Goal: Navigation & Orientation: Find specific page/section

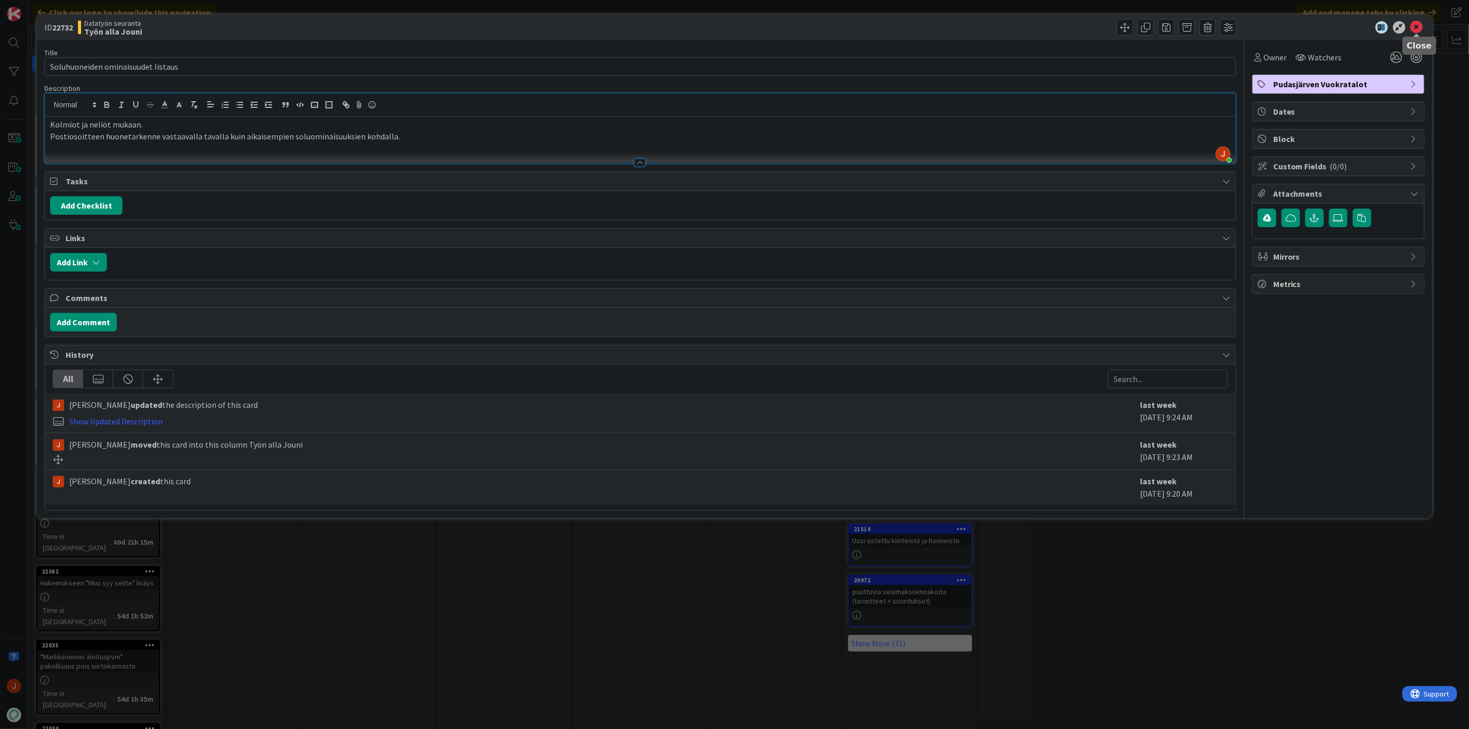
click at [1417, 22] on icon at bounding box center [1417, 27] width 12 height 12
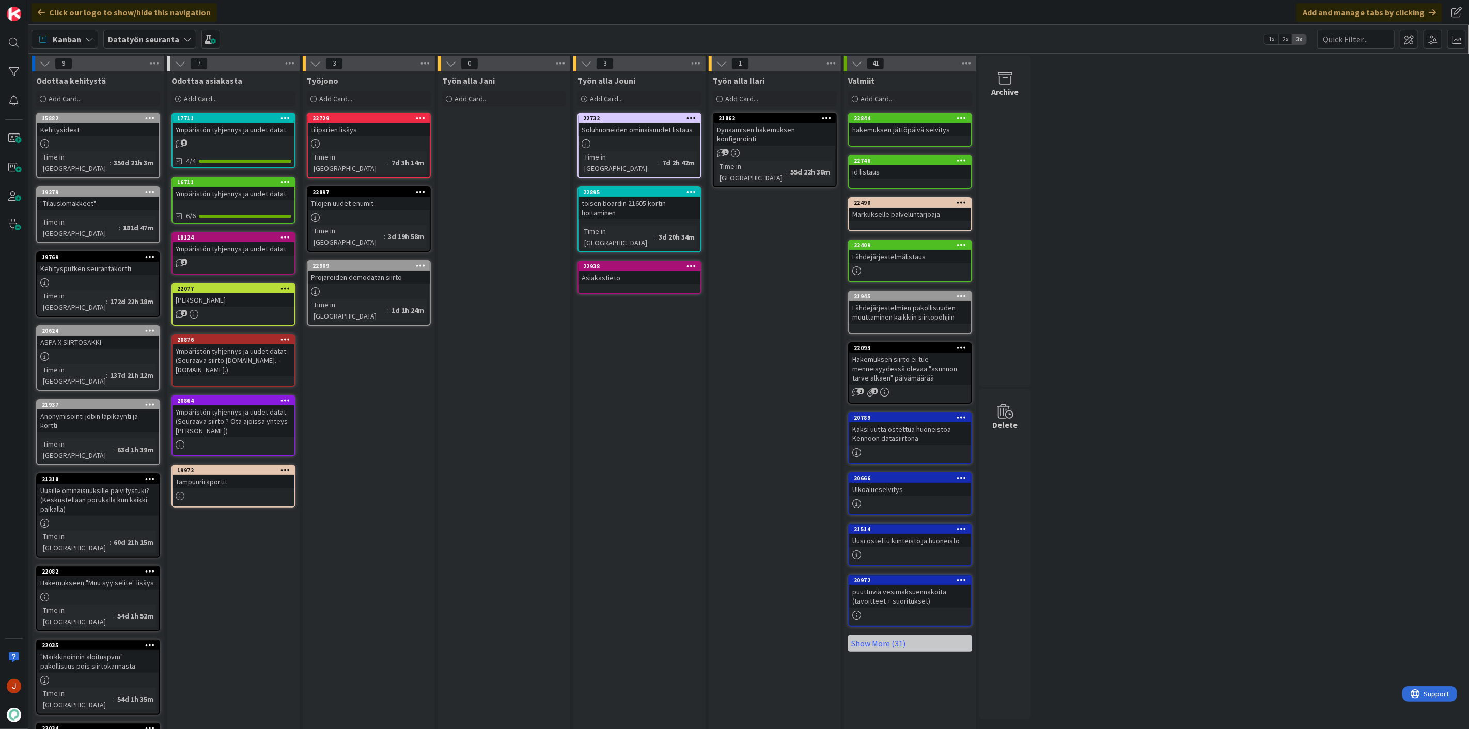
drag, startPoint x: 653, startPoint y: 328, endPoint x: 641, endPoint y: 312, distance: 19.9
click at [652, 327] on div "Työn alla Jouni Add Card... Template Not Set Title 0 / 128 Label TA TA Lahden T…" at bounding box center [639, 438] width 132 height 735
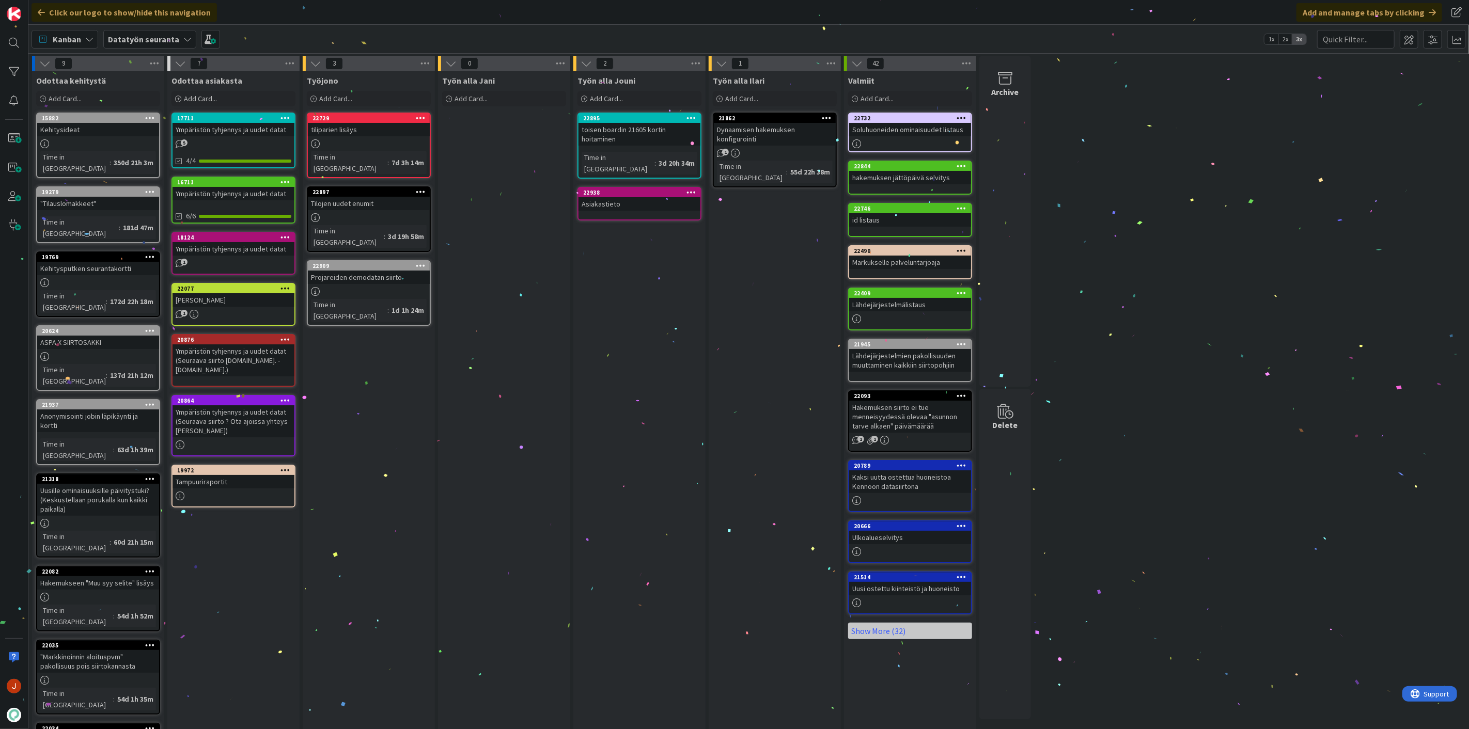
click at [616, 127] on div "toisen boardin 21605 kortin hoitaminen" at bounding box center [639, 134] width 122 height 23
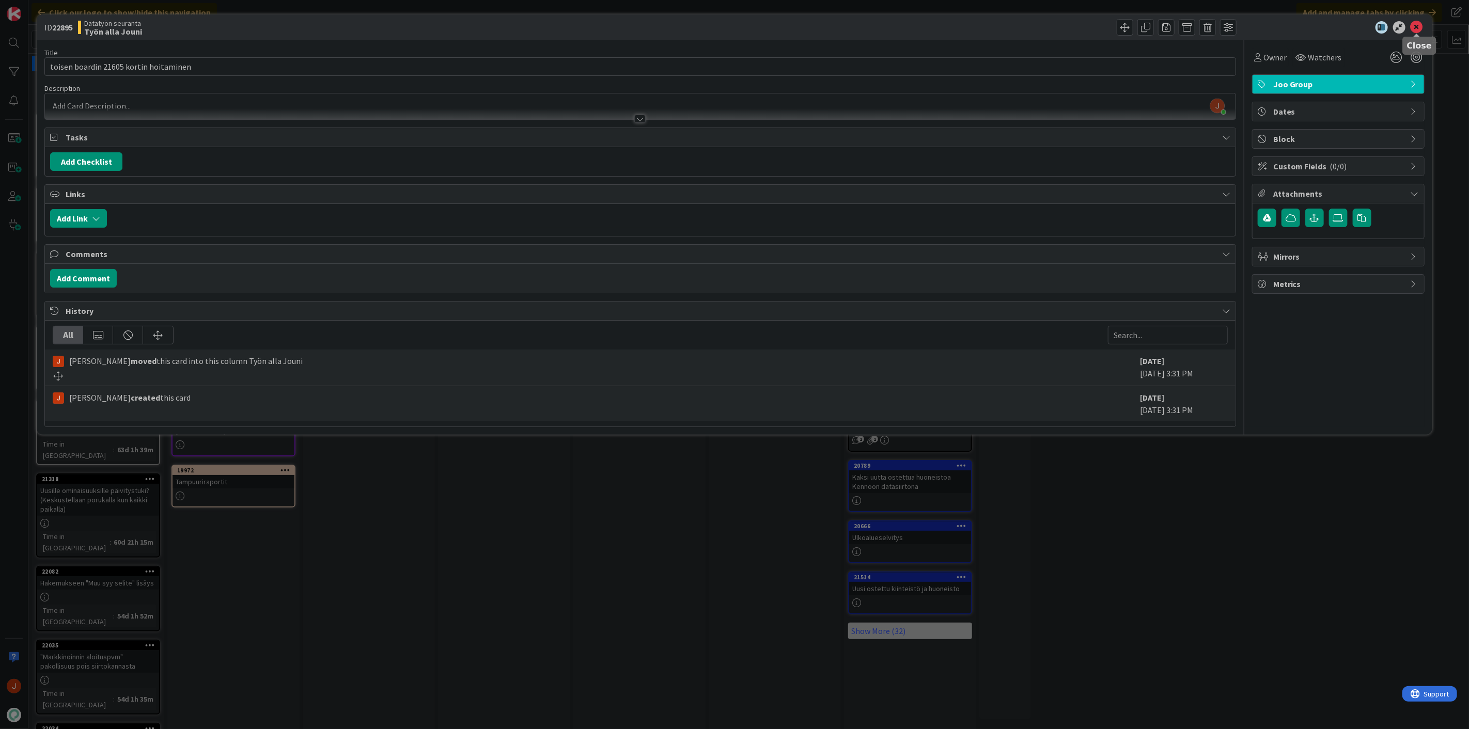
click at [1419, 32] on icon at bounding box center [1417, 27] width 12 height 12
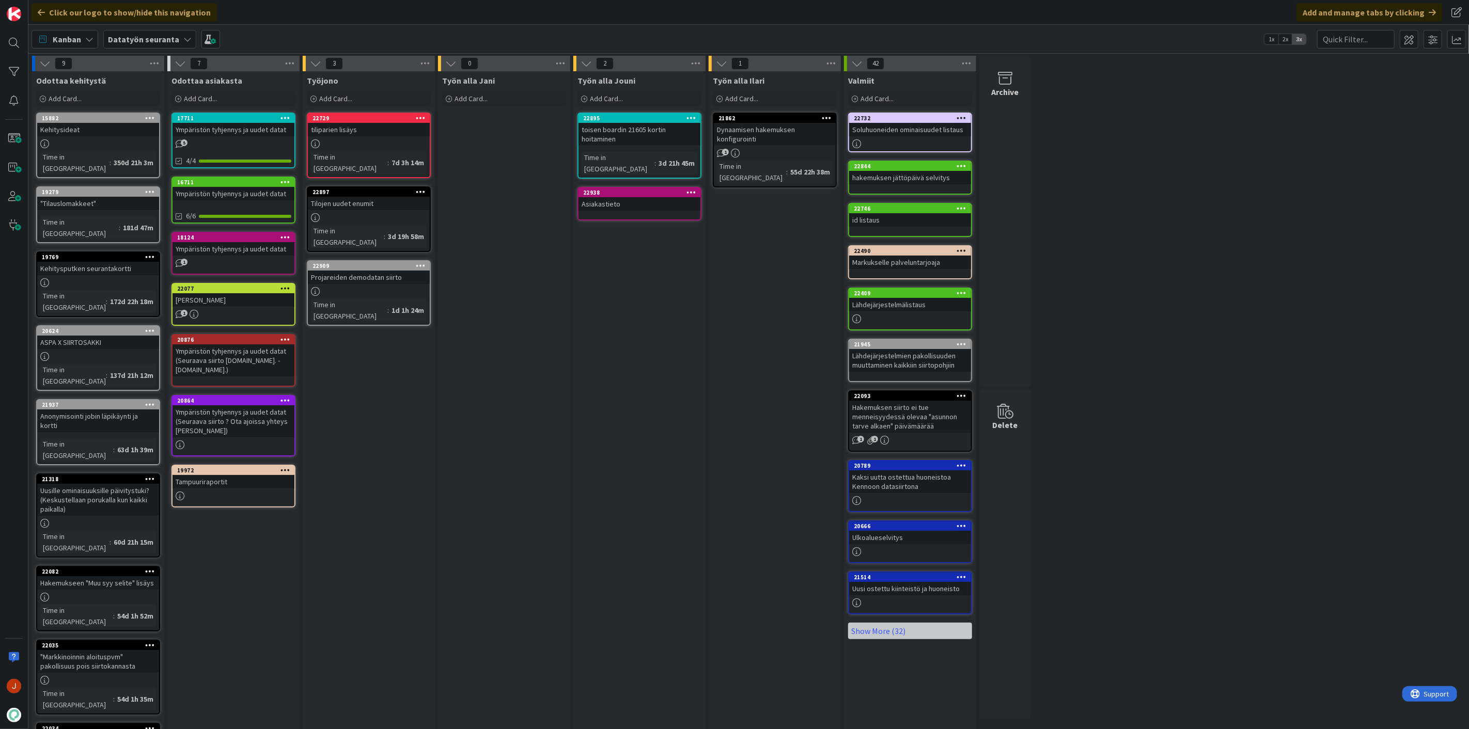
click at [622, 127] on div "toisen boardin 21605 kortin hoitaminen" at bounding box center [639, 134] width 122 height 23
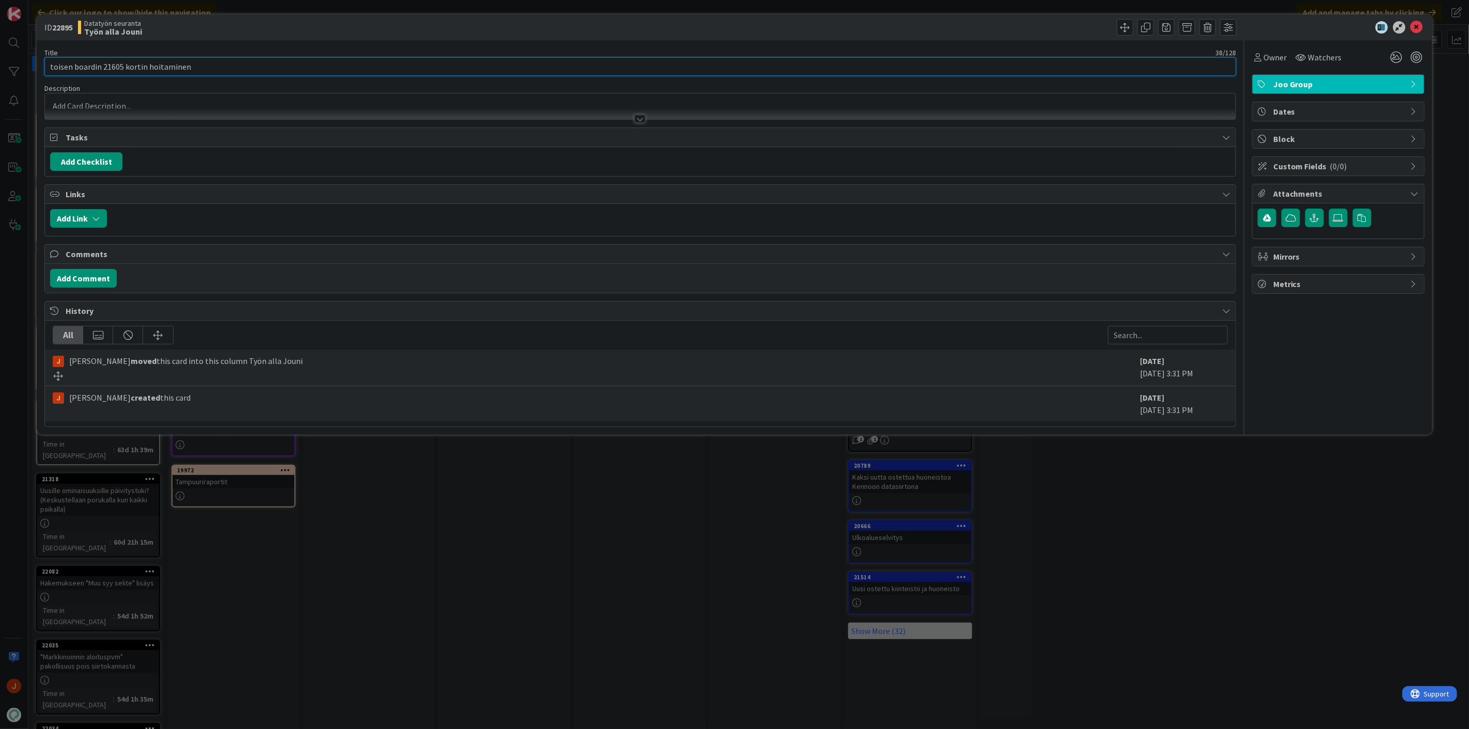
click at [113, 66] on input "toisen boardin 21605 kortin hoitaminen" at bounding box center [640, 66] width 1192 height 19
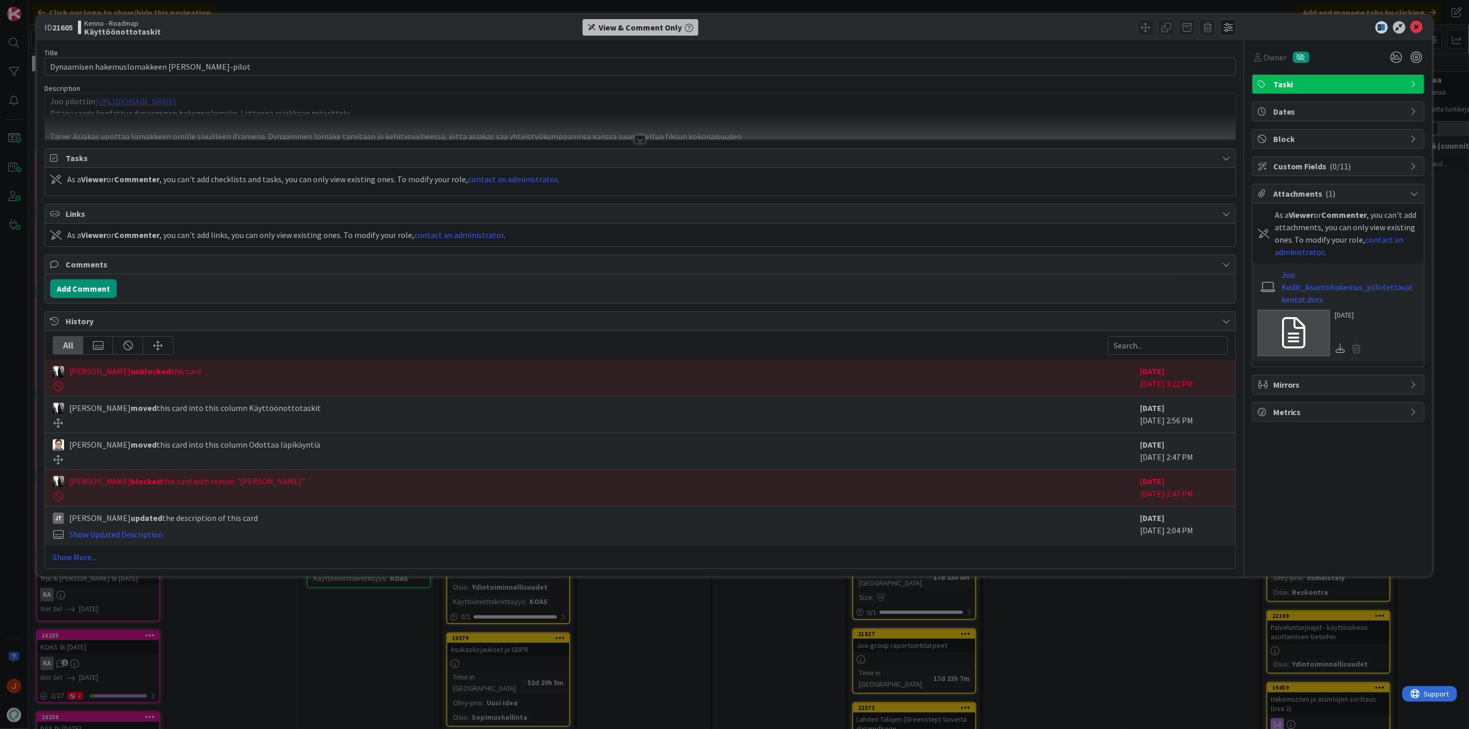
click at [116, 27] on b "Käyttöönottotaskit" at bounding box center [122, 31] width 76 height 8
click at [67, 28] on b "21605" at bounding box center [62, 27] width 21 height 10
click at [614, 27] on div "View & Comment Only" at bounding box center [640, 27] width 83 height 12
click at [1150, 27] on span at bounding box center [1145, 27] width 17 height 17
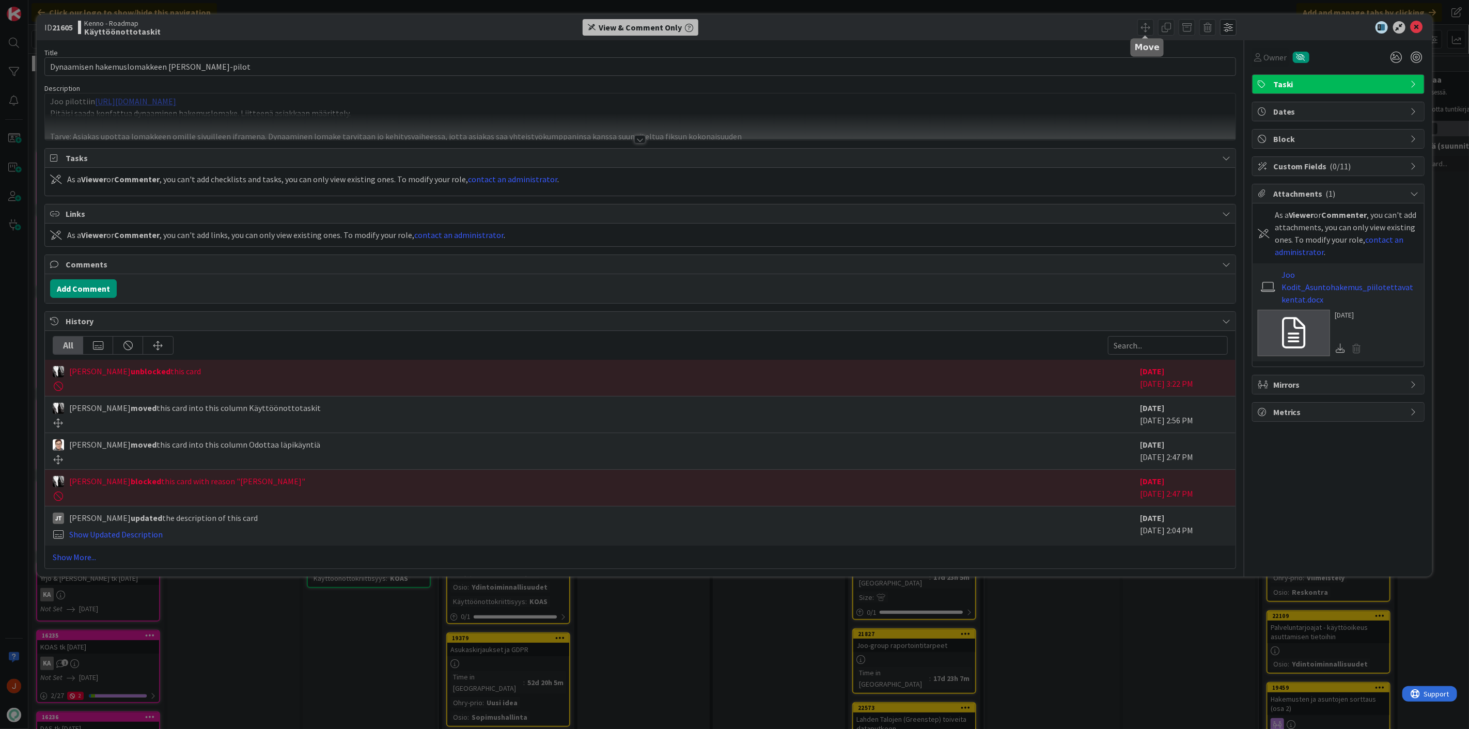
click at [1150, 27] on span at bounding box center [1145, 27] width 17 height 17
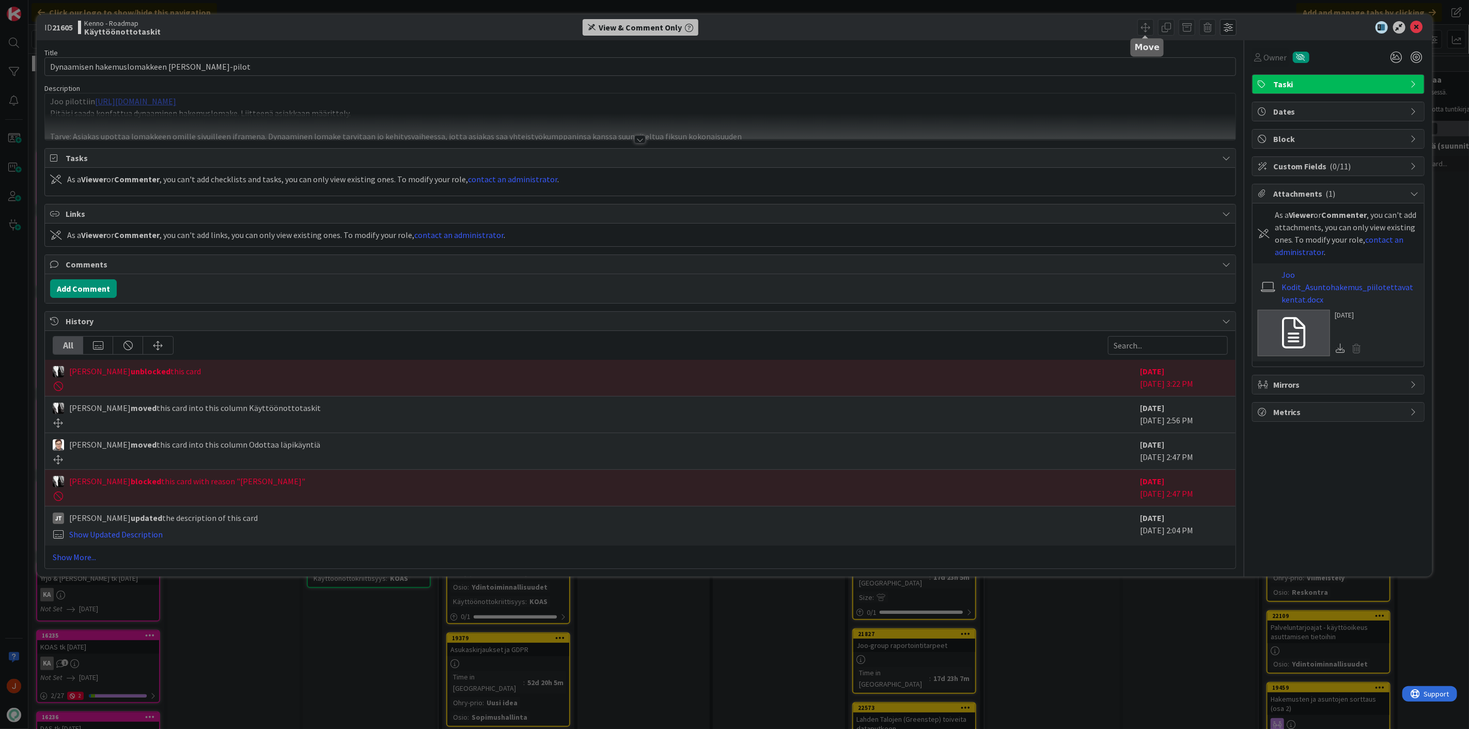
click at [1150, 27] on span at bounding box center [1145, 27] width 17 height 17
drag, startPoint x: 1416, startPoint y: 26, endPoint x: 1295, endPoint y: 42, distance: 122.4
click at [1416, 26] on icon at bounding box center [1417, 27] width 12 height 12
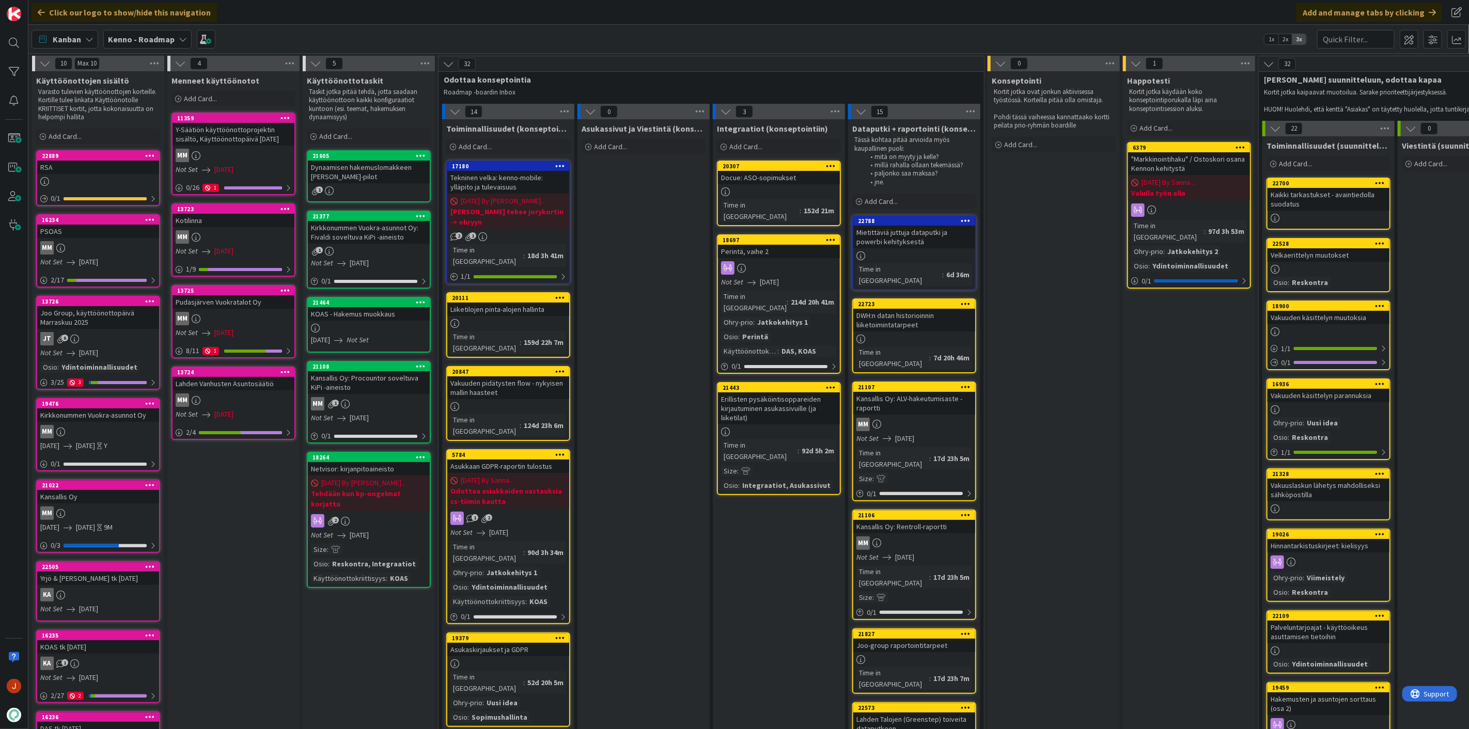
click at [159, 35] on b "Kenno - Roadmap" at bounding box center [141, 39] width 67 height 10
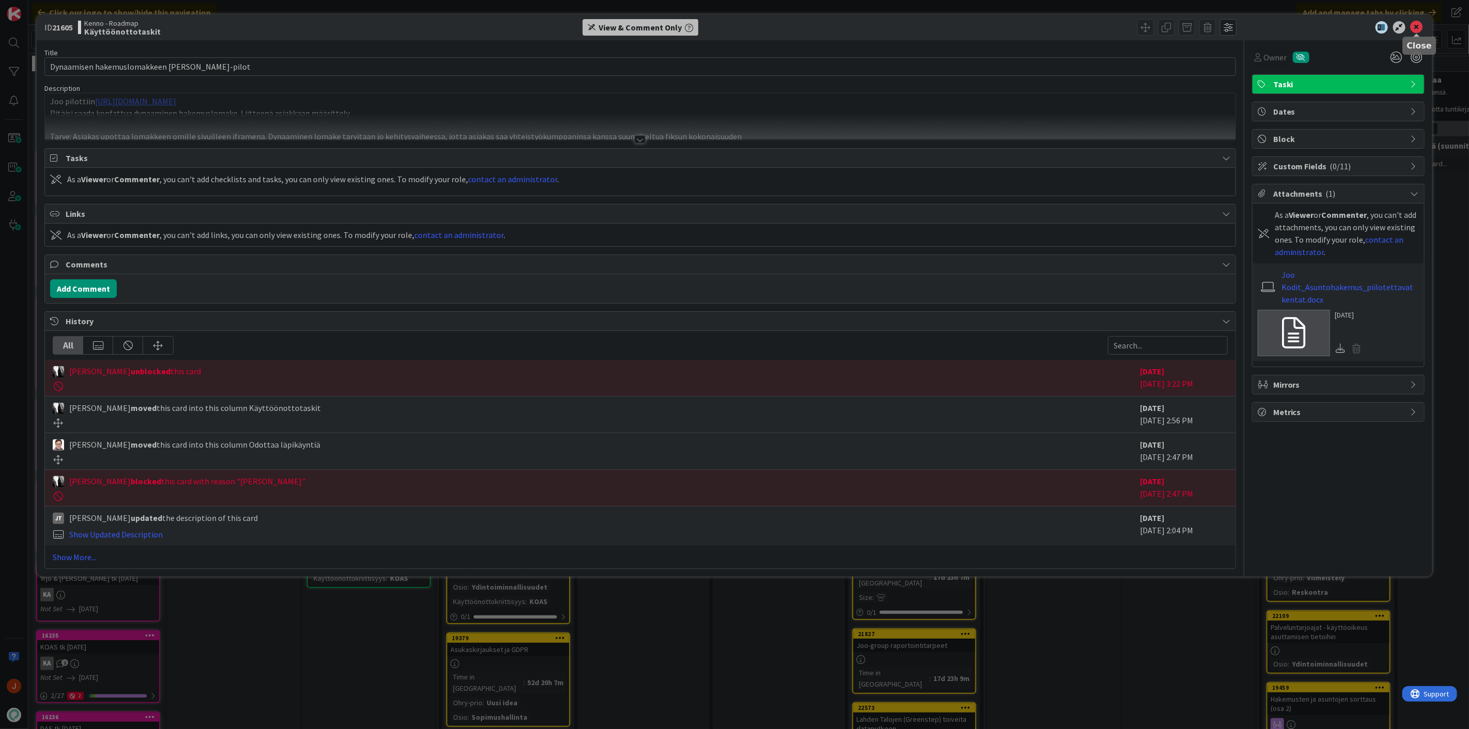
click at [1419, 26] on icon at bounding box center [1417, 27] width 12 height 12
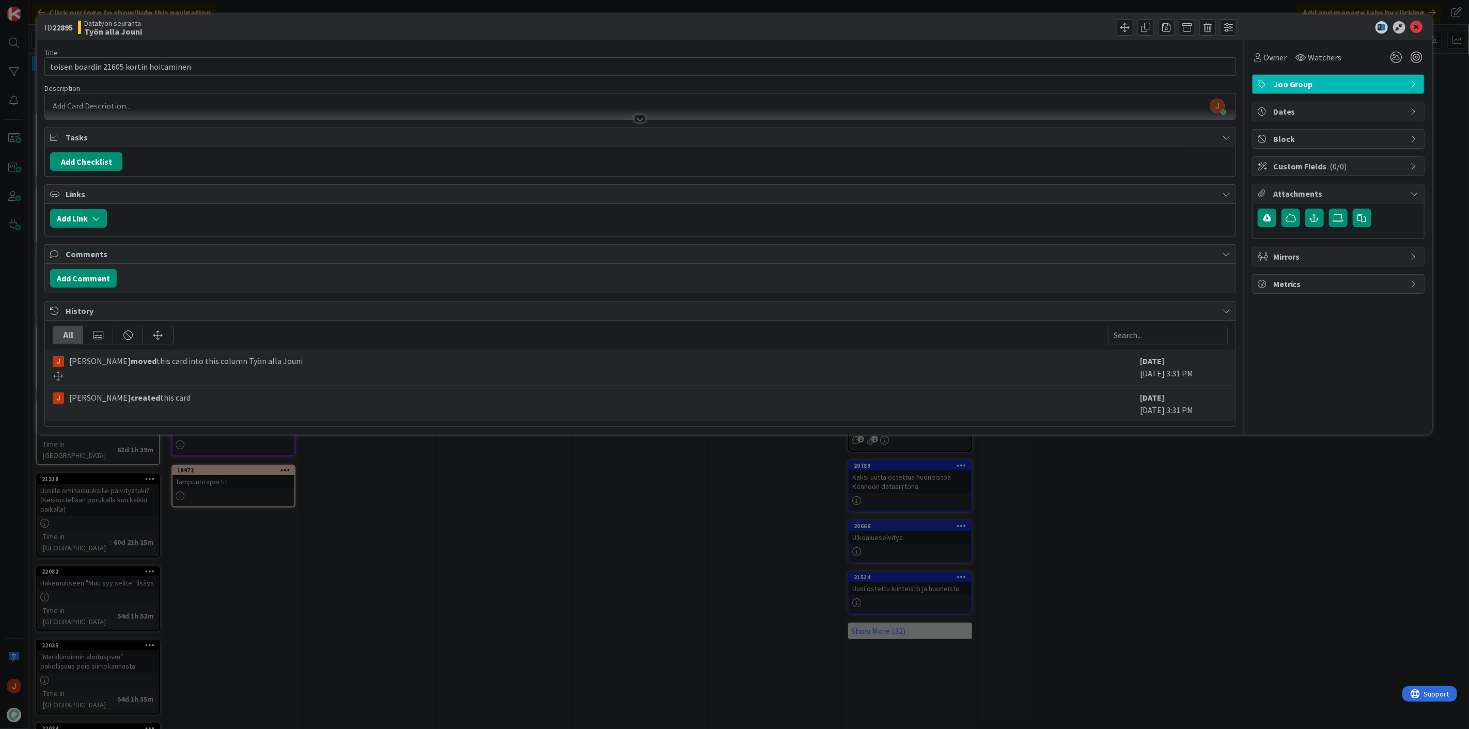
click at [676, 509] on div "ID 22895 Datatyön seuranta Työn alla Jouni Title 38 / 128 toisen boardin 21605 …" at bounding box center [734, 364] width 1469 height 729
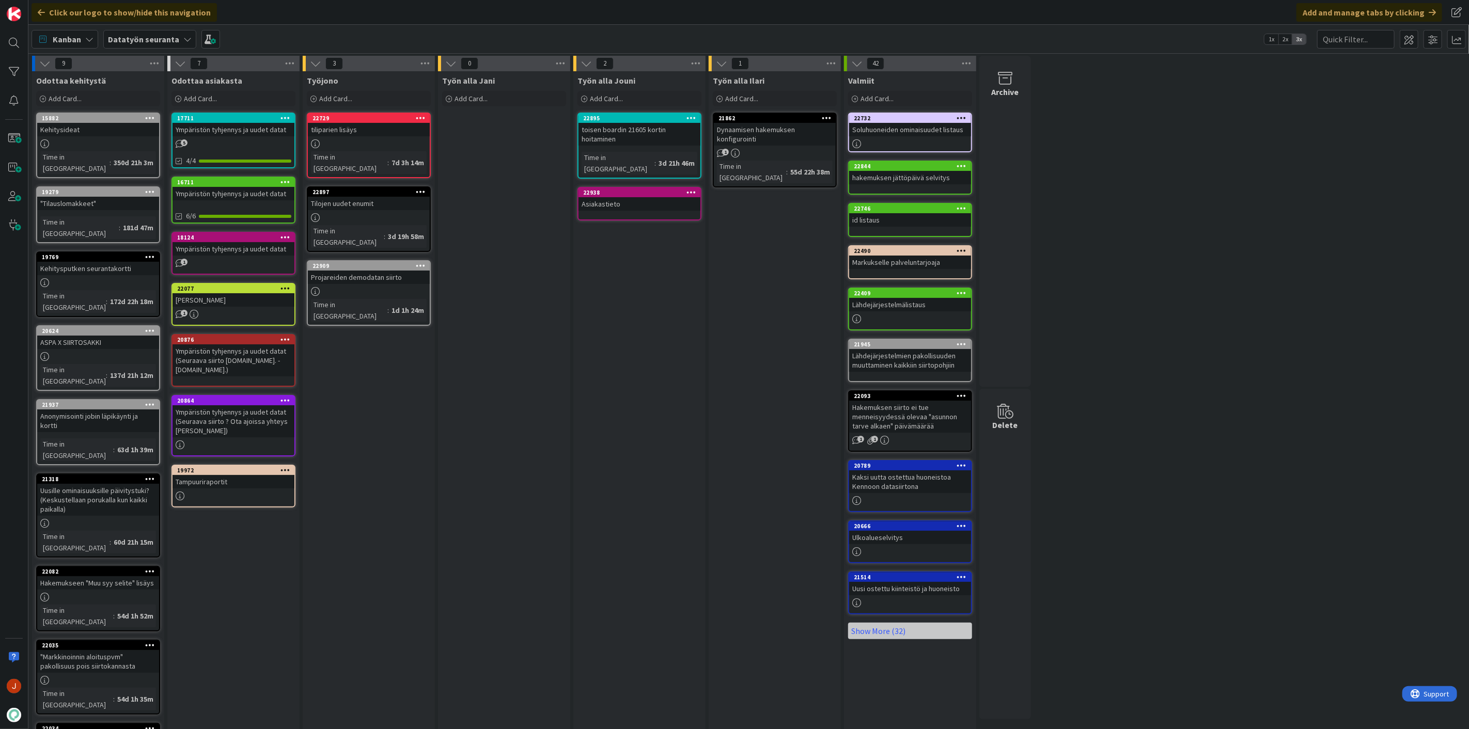
click at [624, 390] on div "Työn alla Jouni Add Card... Template Not Set Title 0 / 128 Label TA TA Lahden T…" at bounding box center [639, 438] width 132 height 735
click at [661, 371] on div "Työn alla Jouni Add Card... Template Not Set Title 0 / 128 Label TA TA Lahden T…" at bounding box center [639, 438] width 132 height 735
drag, startPoint x: 634, startPoint y: 424, endPoint x: 636, endPoint y: 431, distance: 7.5
click at [634, 424] on div "Työn alla Jouni Add Card... Template Not Set Title 0 / 128 Label TA TA Lahden T…" at bounding box center [639, 438] width 132 height 735
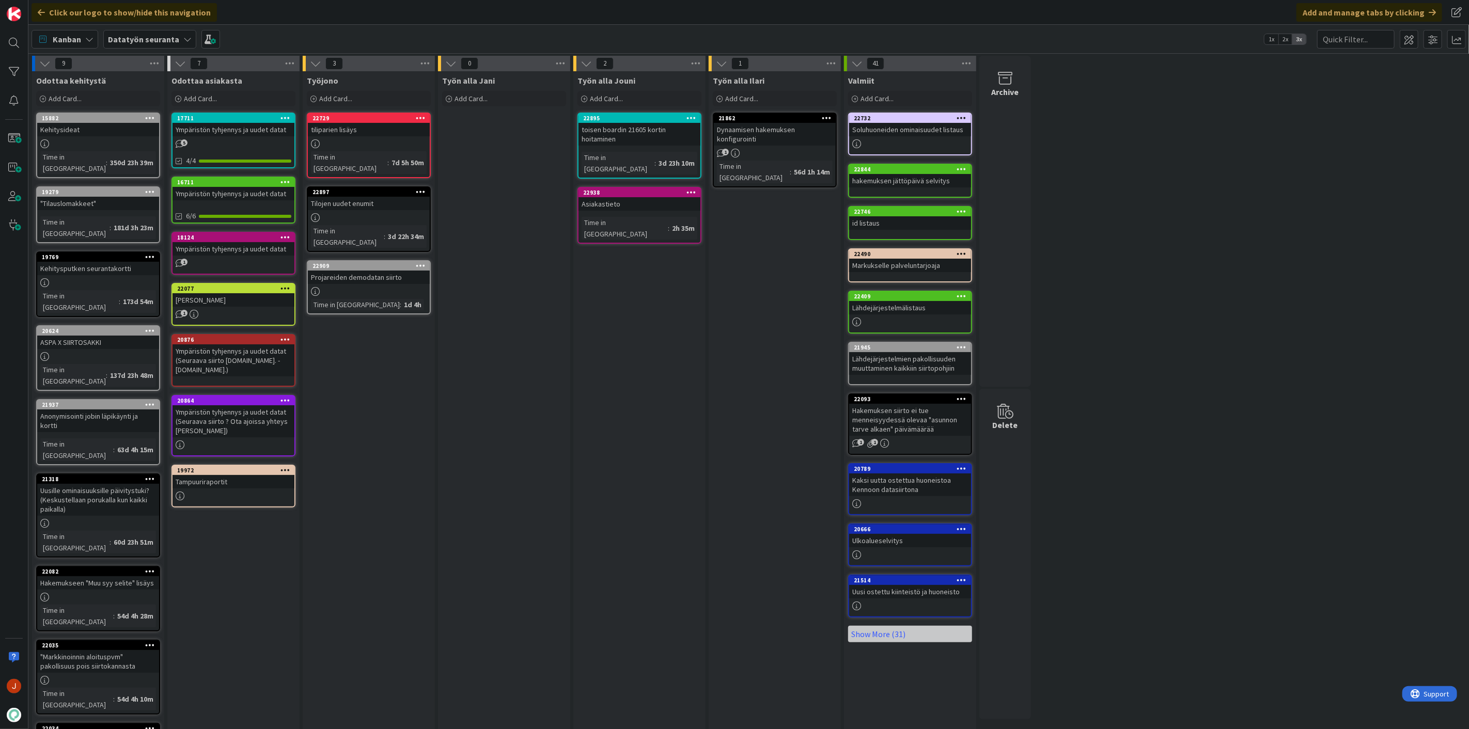
click at [653, 131] on div "toisen boardin 21605 kortin hoitaminen" at bounding box center [639, 134] width 122 height 23
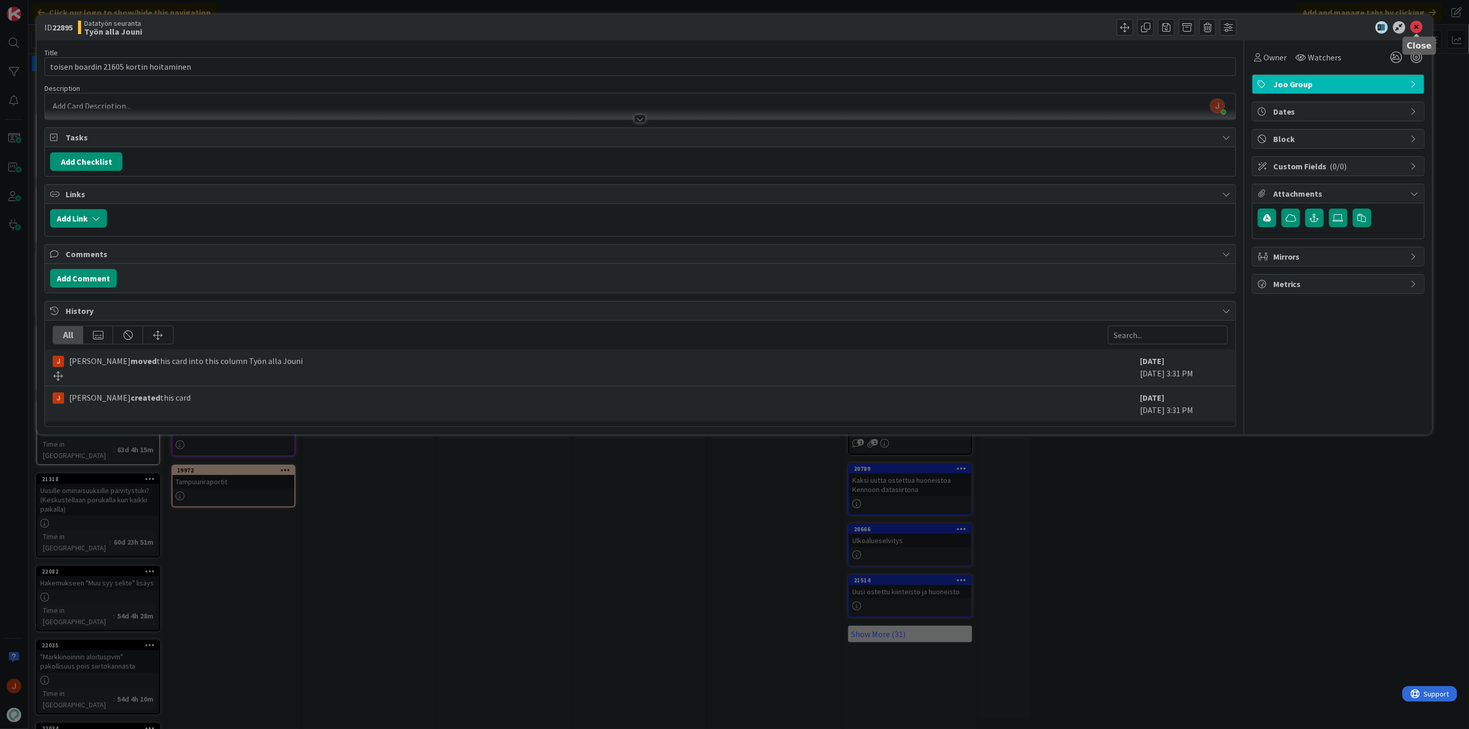
click at [1418, 23] on icon at bounding box center [1417, 27] width 12 height 12
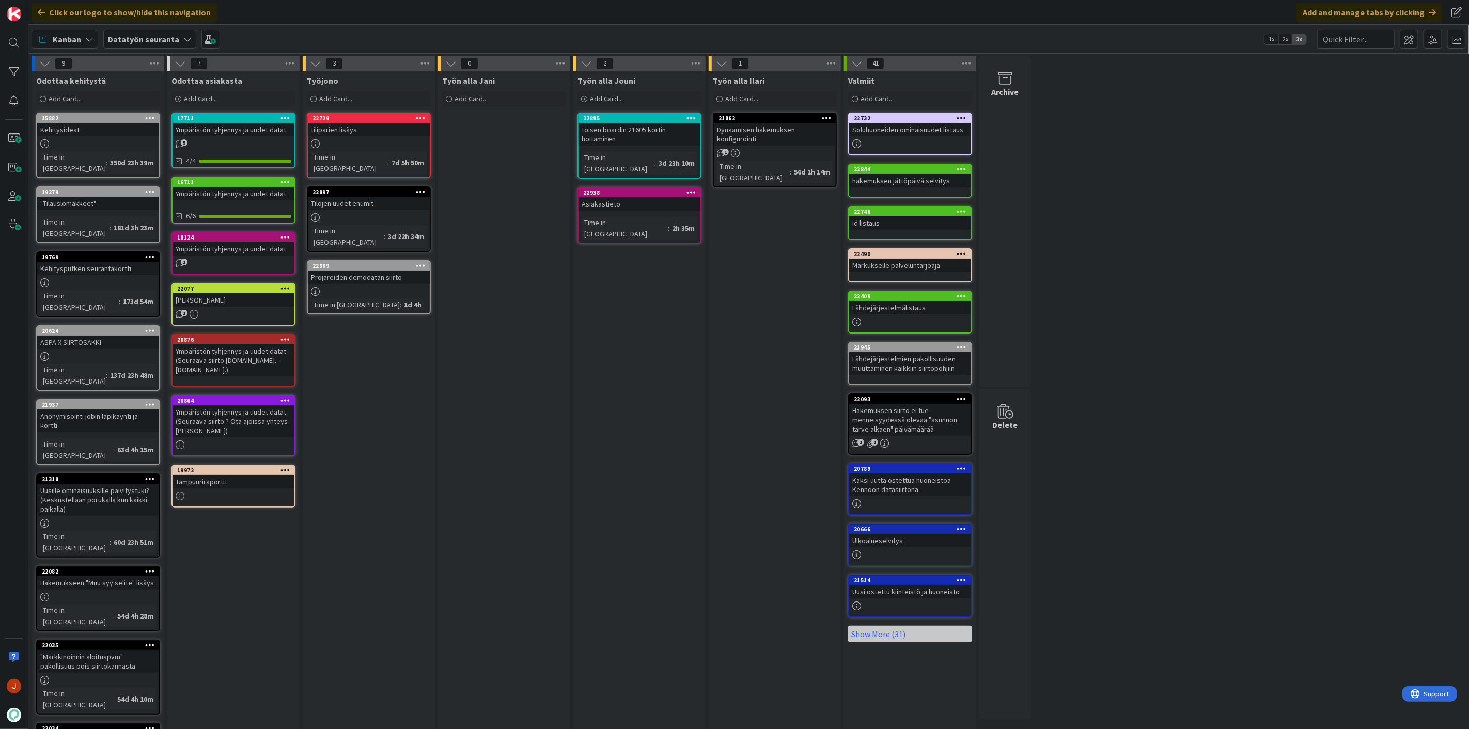
click at [605, 267] on div "Työn alla Jouni Add Card... 22895 toisen boardin 21605 kortin hoitaminen Time i…" at bounding box center [639, 438] width 132 height 735
click at [558, 339] on div "Työn alla Jani Add Card..." at bounding box center [504, 438] width 132 height 735
click at [726, 613] on div "Työn alla Ilari Add Card... 21862 Dynaamisen hakemuksen konfigurointi 1 Time in…" at bounding box center [775, 438] width 132 height 735
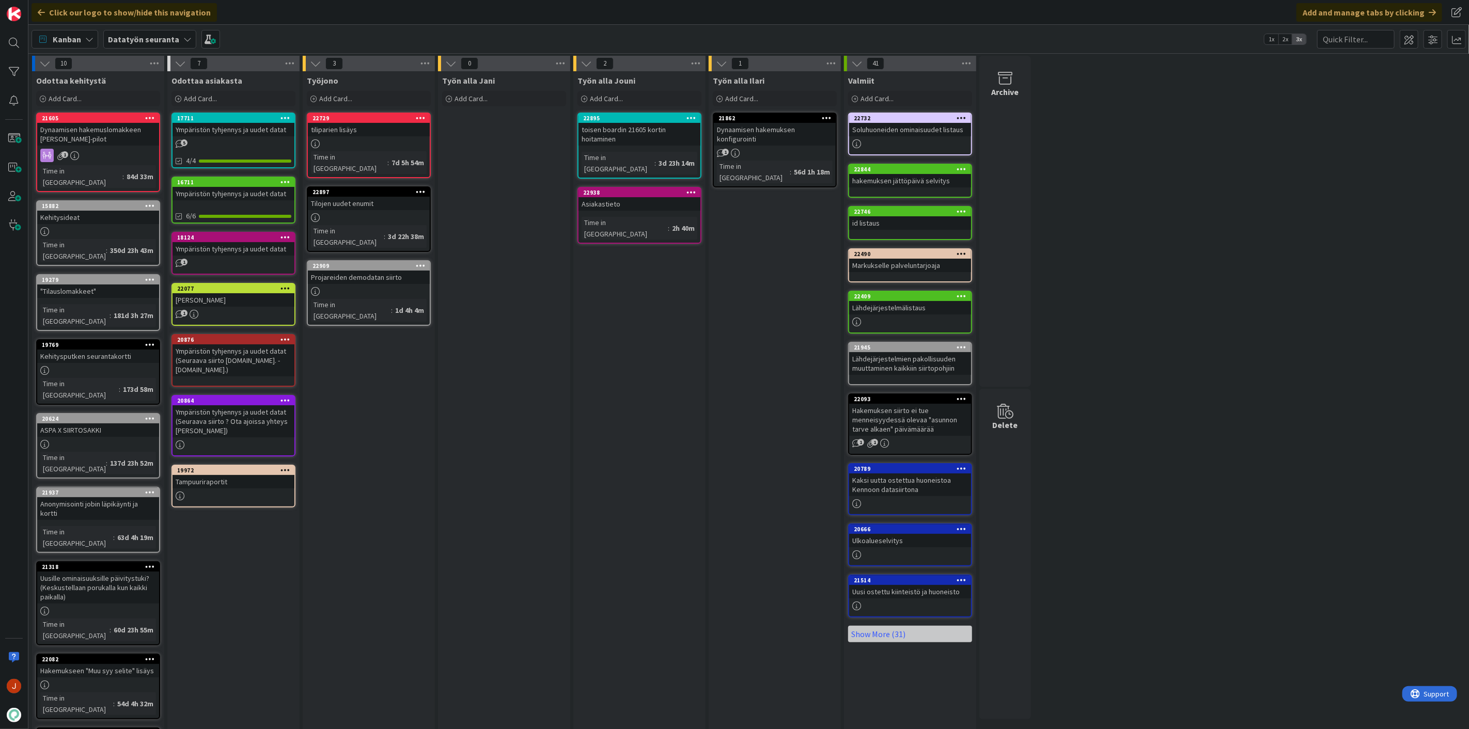
drag, startPoint x: 548, startPoint y: 312, endPoint x: 520, endPoint y: 282, distance: 41.3
click at [548, 312] on div "Työn alla Jani Add Card..." at bounding box center [504, 482] width 132 height 823
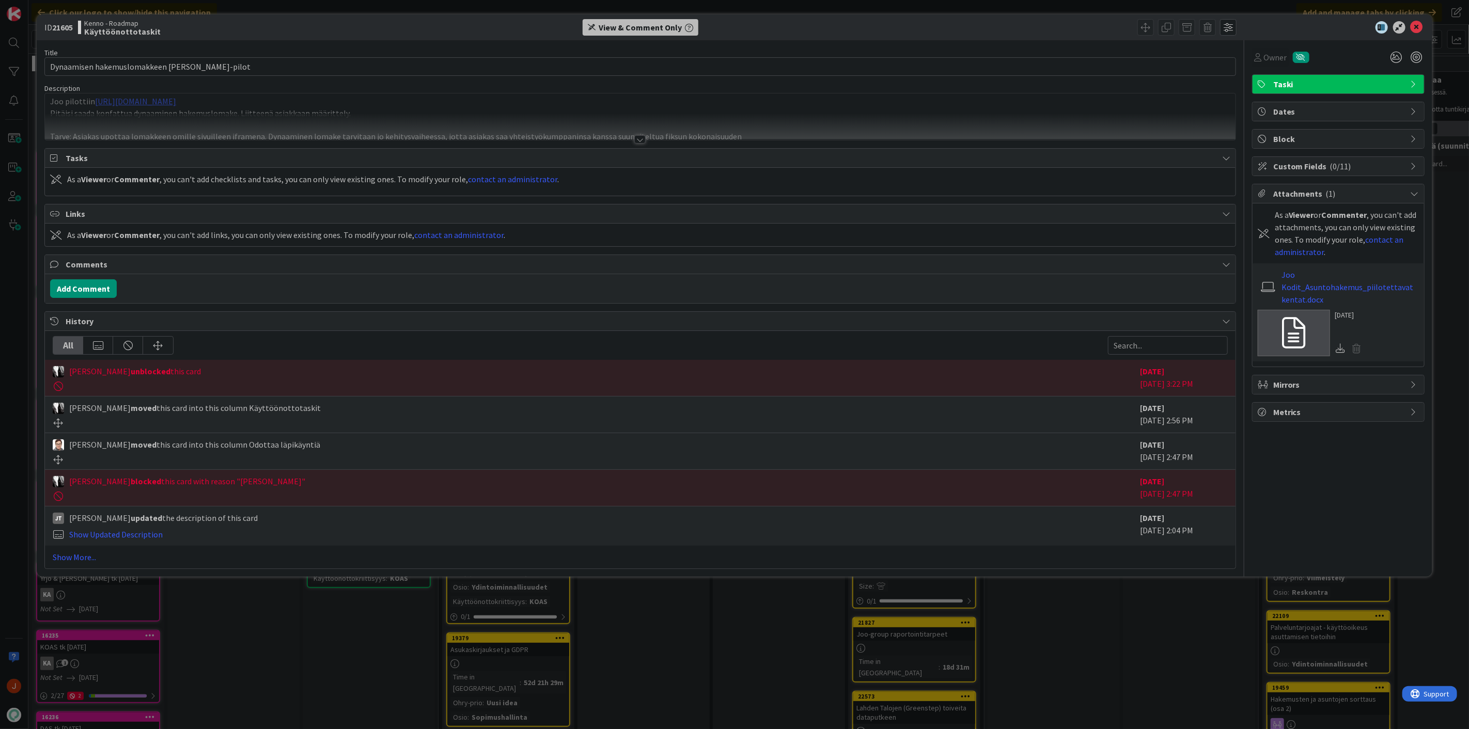
click at [66, 26] on b "21605" at bounding box center [62, 27] width 21 height 10
copy b "21605"
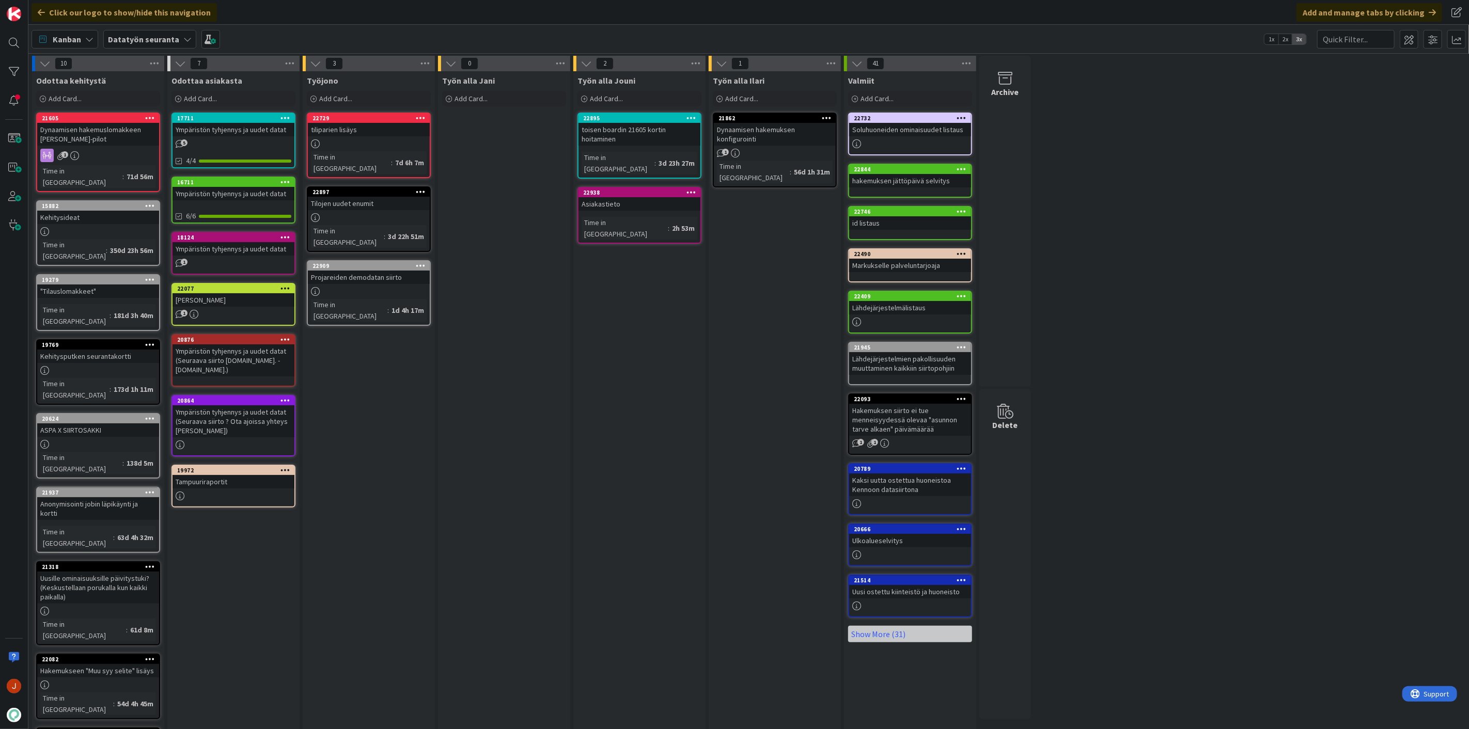
click at [525, 320] on div "Työn alla Jani Add Card..." at bounding box center [504, 482] width 132 height 823
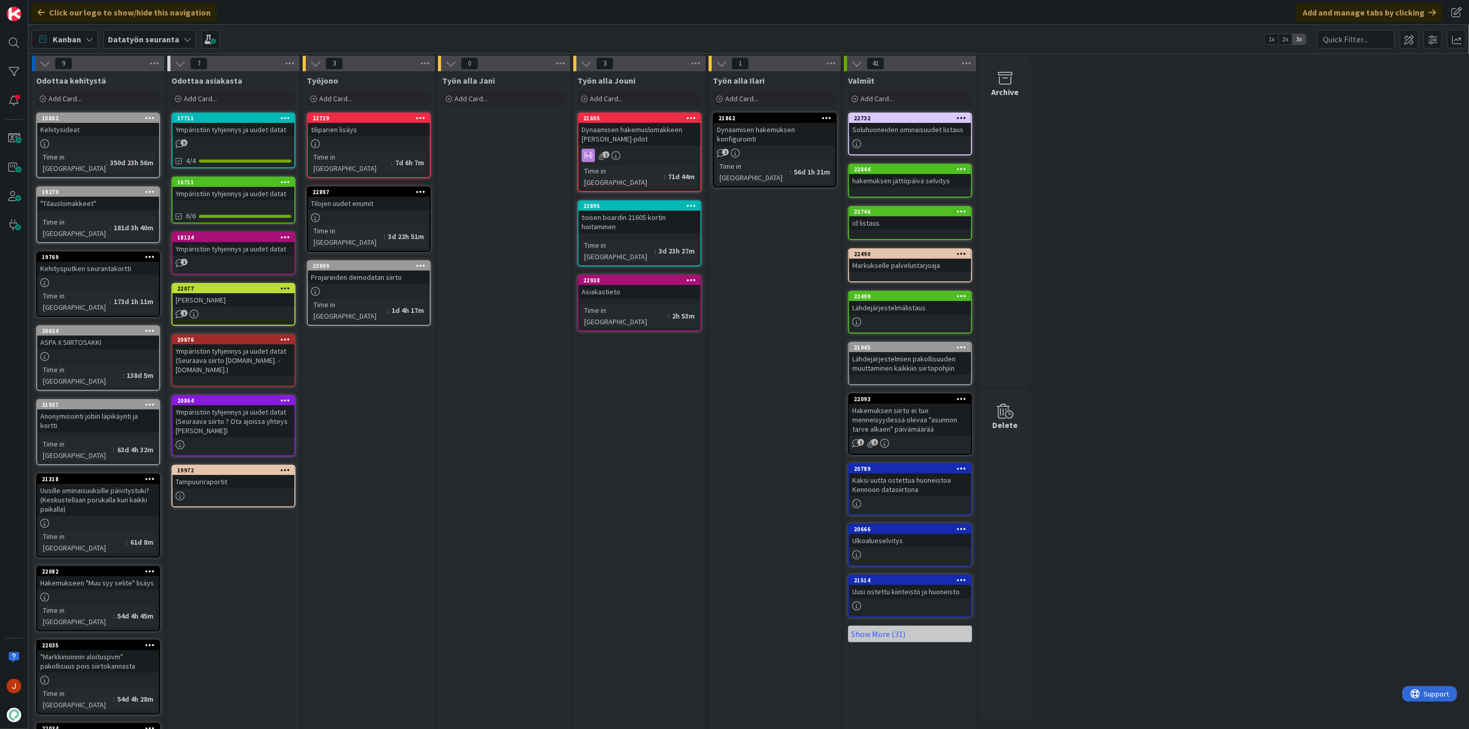
click at [626, 320] on div "Työn alla Jouni Add Card... 21605 Dynaamisen hakemuslomakkeen konffaus joo-pilo…" at bounding box center [639, 438] width 132 height 735
click at [649, 366] on div "Työn alla Jouni Add Card... 21605 Dynaamisen hakemuslomakkeen konffaus joo-pilo…" at bounding box center [639, 438] width 132 height 735
